Goal: Find specific page/section: Find specific page/section

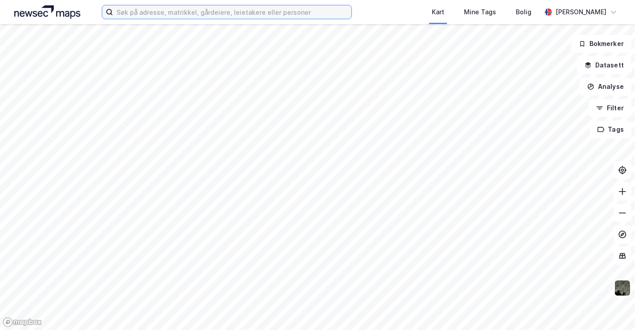
click at [220, 5] on input at bounding box center [232, 11] width 238 height 13
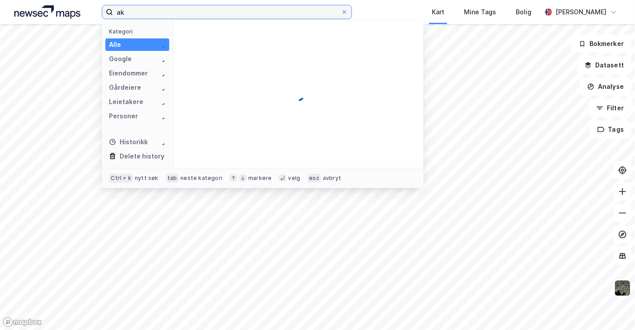
type input "a"
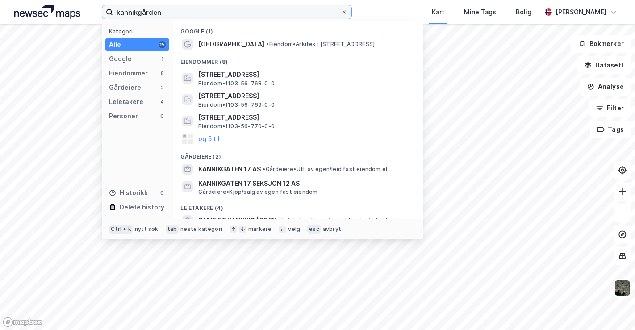
type input "kannikgården"
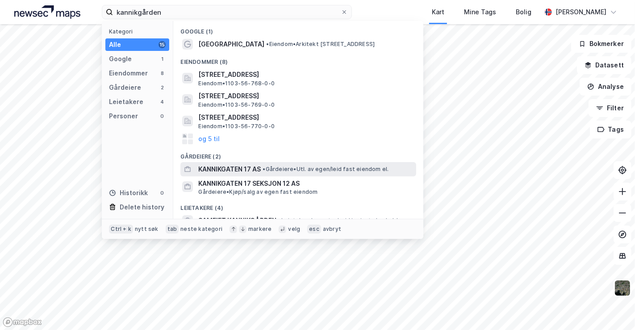
click at [284, 167] on span "• Gårdeiere • Utl. av egen/leid fast eiendom el." at bounding box center [325, 169] width 126 height 7
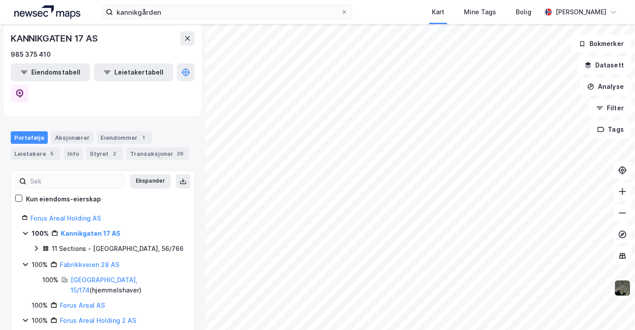
scroll to position [149, 0]
